Goal: Task Accomplishment & Management: Manage account settings

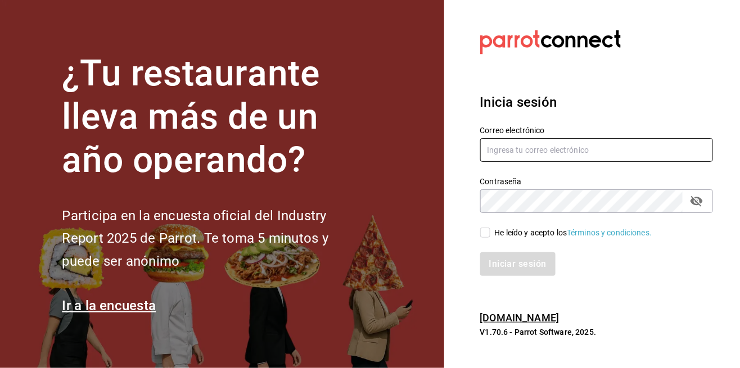
click at [521, 162] on input "text" at bounding box center [596, 150] width 233 height 24
type input "jorge@elminutito.com"
click at [473, 239] on div "He leído y acepto los Términos y condiciones." at bounding box center [589, 226] width 247 height 26
click at [489, 238] on input "He leído y acepto los Términos y condiciones." at bounding box center [485, 233] width 10 height 10
checkbox input "true"
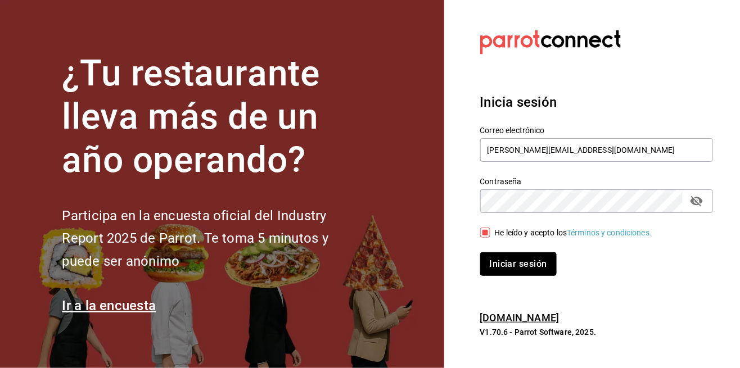
click at [504, 276] on button "Iniciar sesión" at bounding box center [518, 264] width 76 height 24
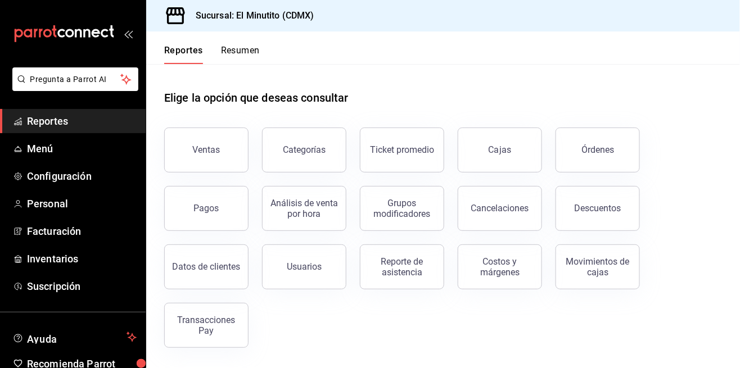
click at [509, 152] on div "Cajas" at bounding box center [499, 149] width 23 height 13
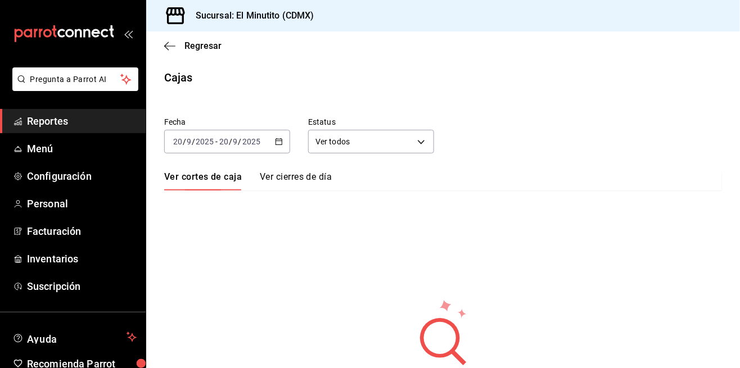
click at [278, 144] on icon "button" at bounding box center [279, 142] width 8 height 8
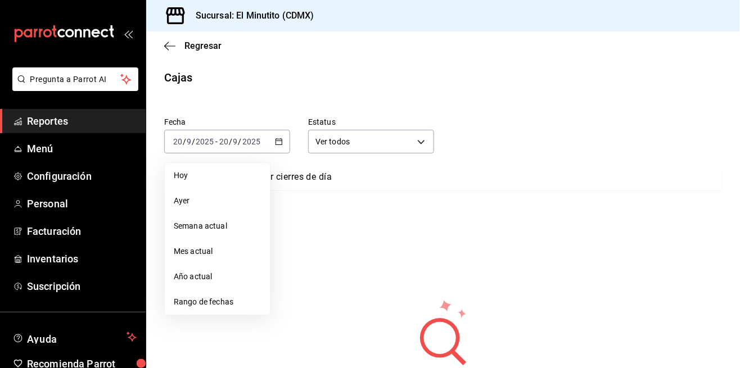
click at [187, 205] on span "Ayer" at bounding box center [217, 201] width 87 height 12
